Goal: Check status: Check status

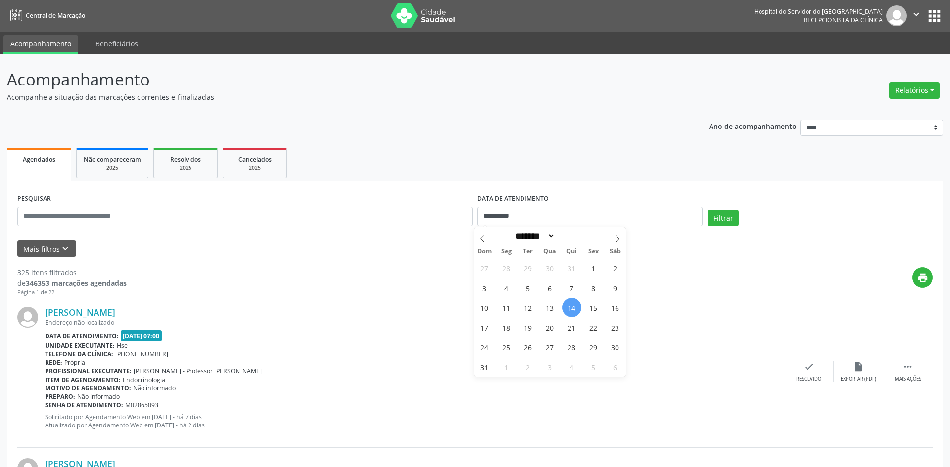
select select "*"
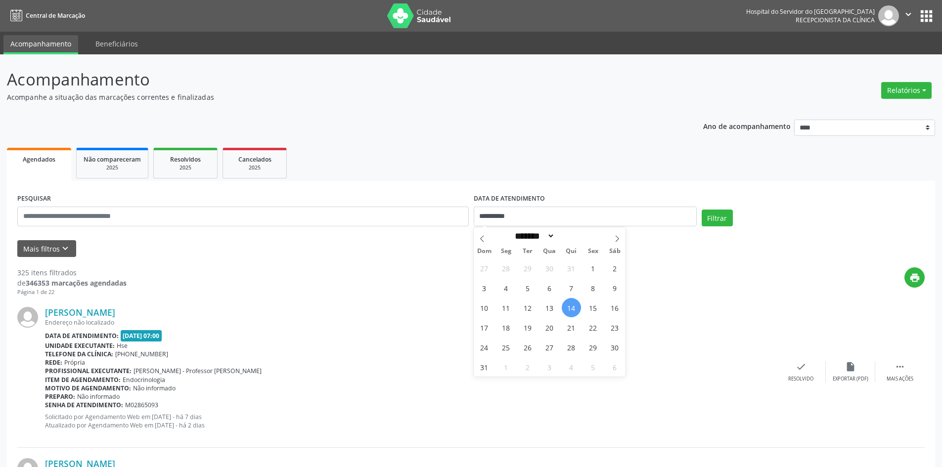
click at [522, 217] on input "**********" at bounding box center [585, 217] width 223 height 20
click at [25, 219] on input "text" at bounding box center [243, 217] width 452 height 20
paste input "**********"
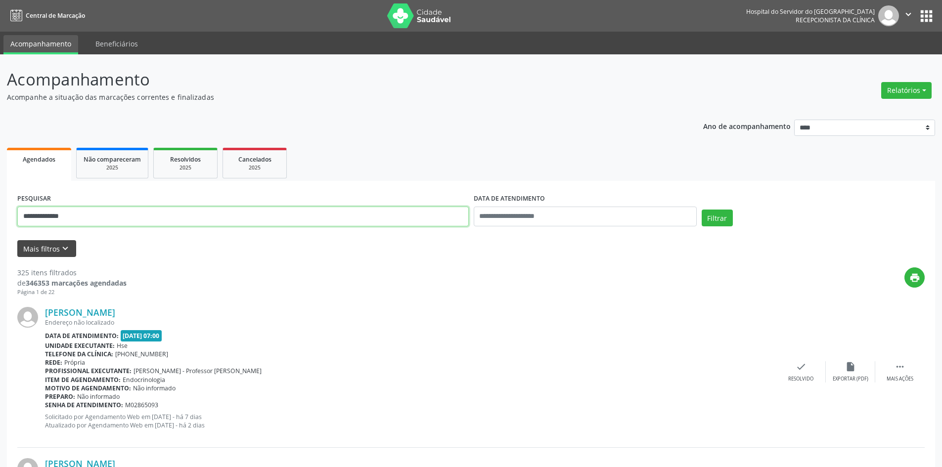
type input "**********"
click at [45, 249] on button "Mais filtros keyboard_arrow_down" at bounding box center [46, 248] width 59 height 17
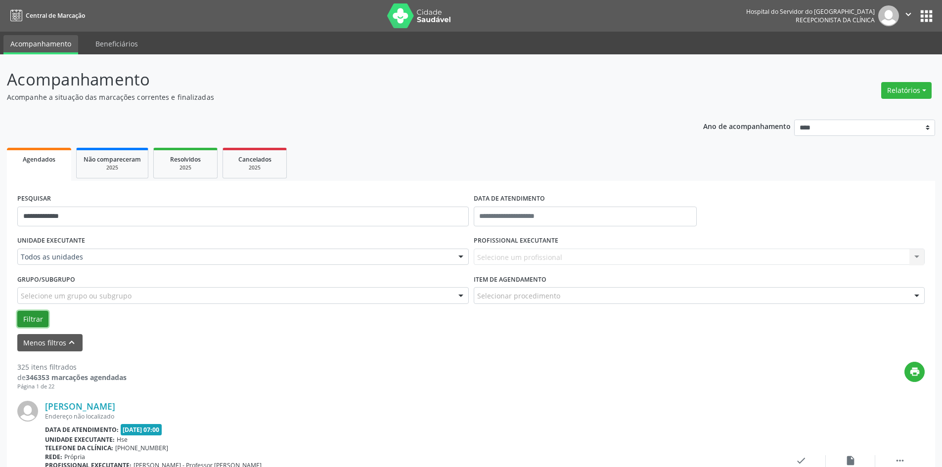
click at [37, 323] on button "Filtrar" at bounding box center [32, 319] width 31 height 17
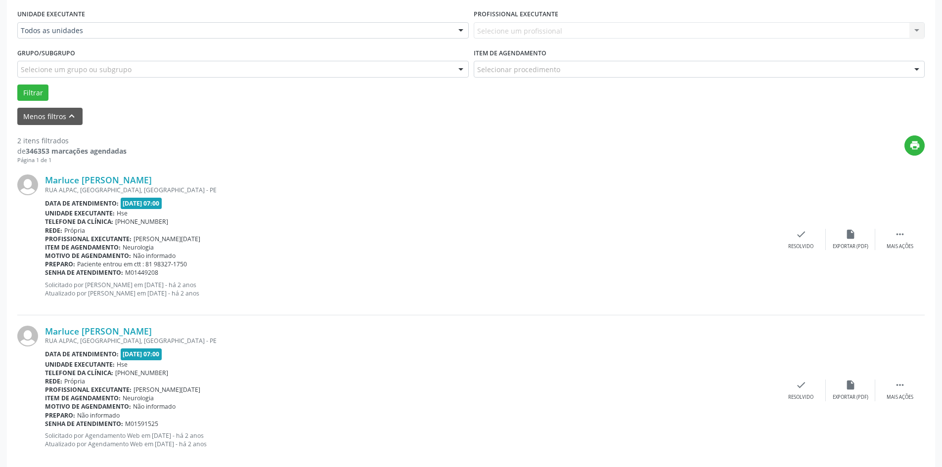
scroll to position [242, 0]
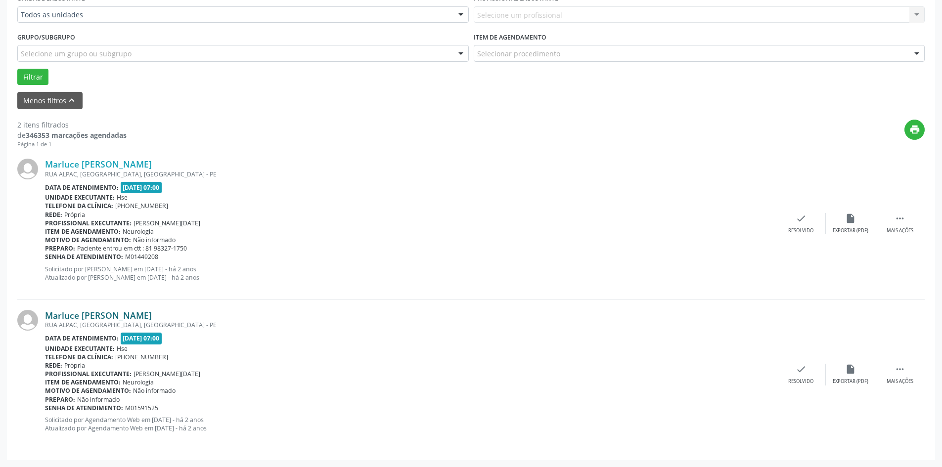
click at [132, 317] on link "Marluce [PERSON_NAME]" at bounding box center [98, 315] width 107 height 11
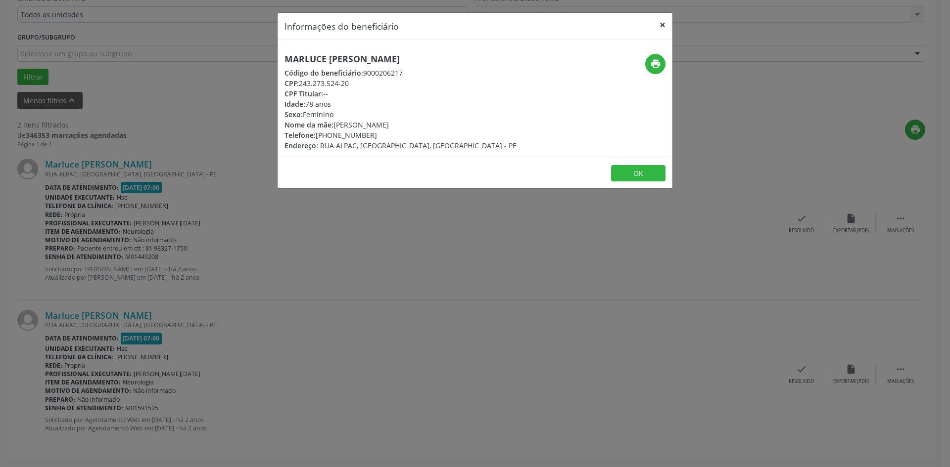
click at [664, 25] on button "×" at bounding box center [662, 25] width 20 height 24
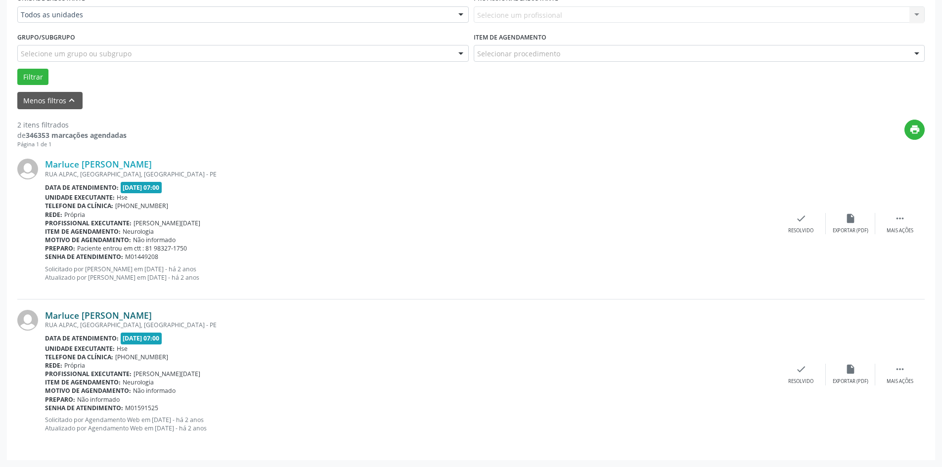
click at [95, 312] on link "Marluce [PERSON_NAME]" at bounding box center [98, 315] width 107 height 11
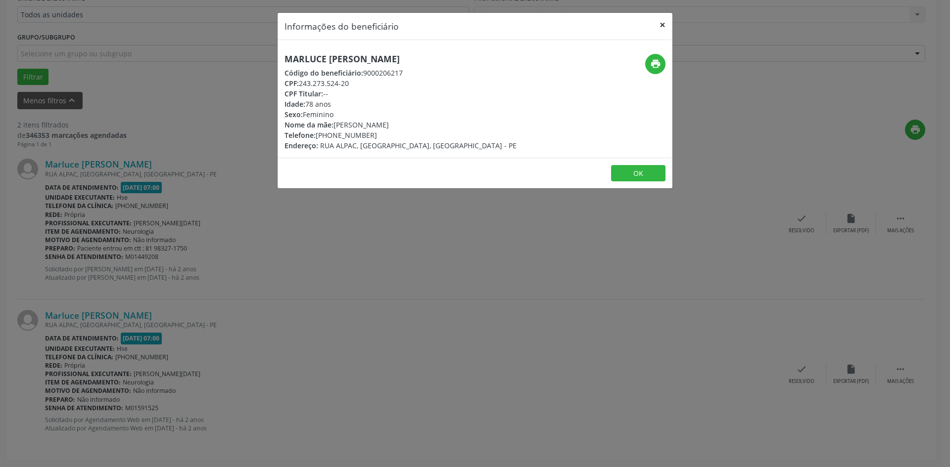
click at [661, 24] on button "×" at bounding box center [662, 25] width 20 height 24
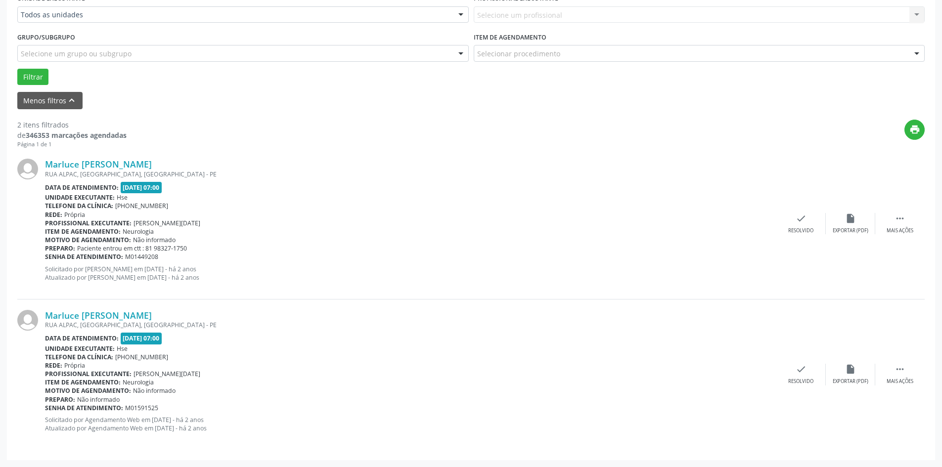
scroll to position [0, 0]
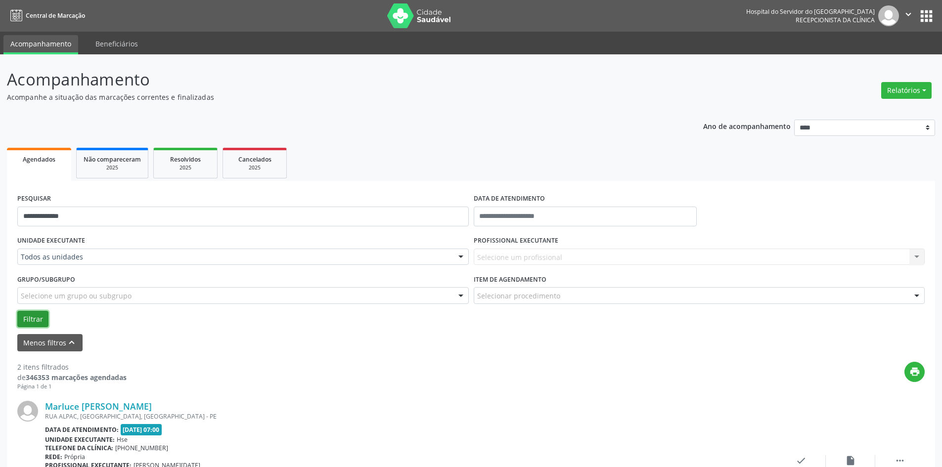
click at [37, 324] on button "Filtrar" at bounding box center [32, 319] width 31 height 17
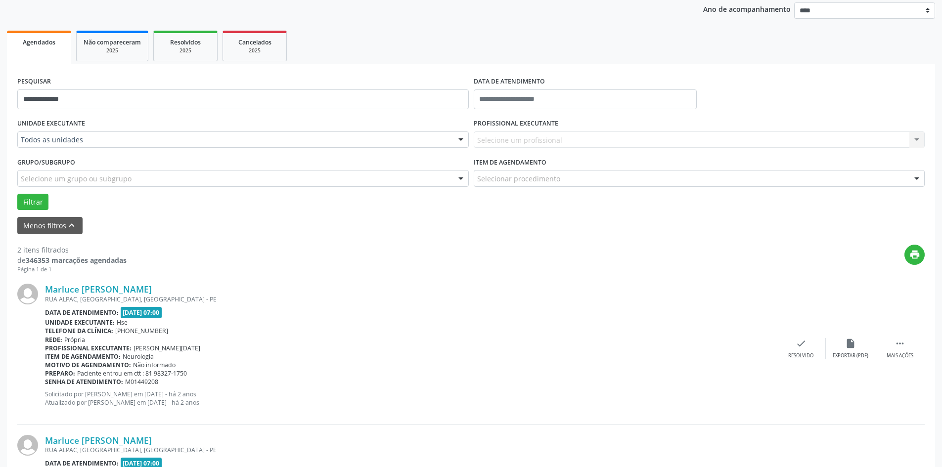
scroll to position [148, 0]
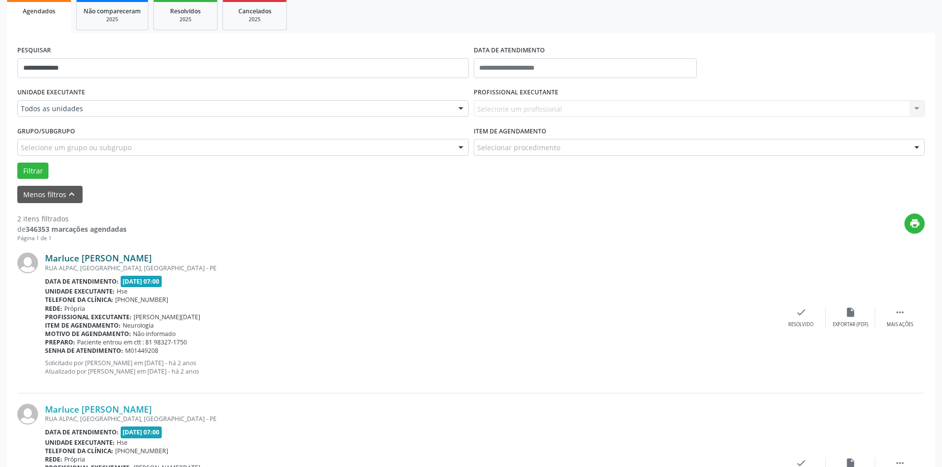
click at [126, 262] on link "Marluce [PERSON_NAME]" at bounding box center [98, 258] width 107 height 11
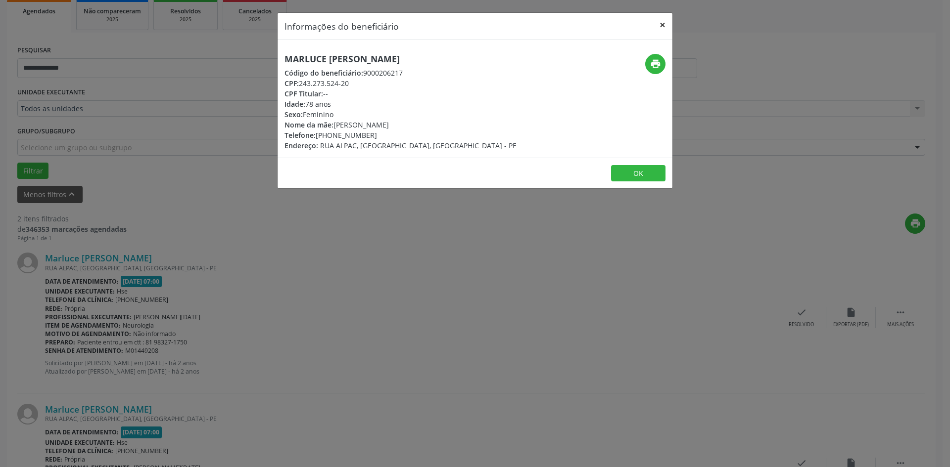
click at [663, 24] on button "×" at bounding box center [662, 25] width 20 height 24
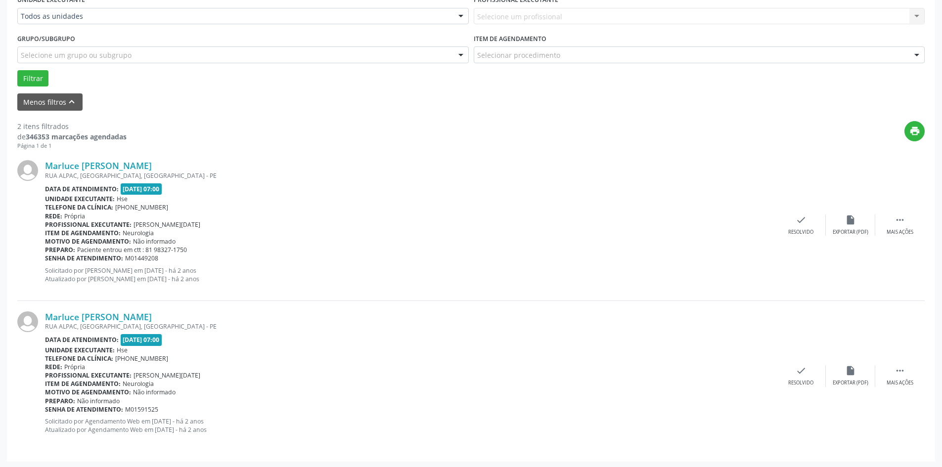
scroll to position [242, 0]
